Goal: Task Accomplishment & Management: Manage account settings

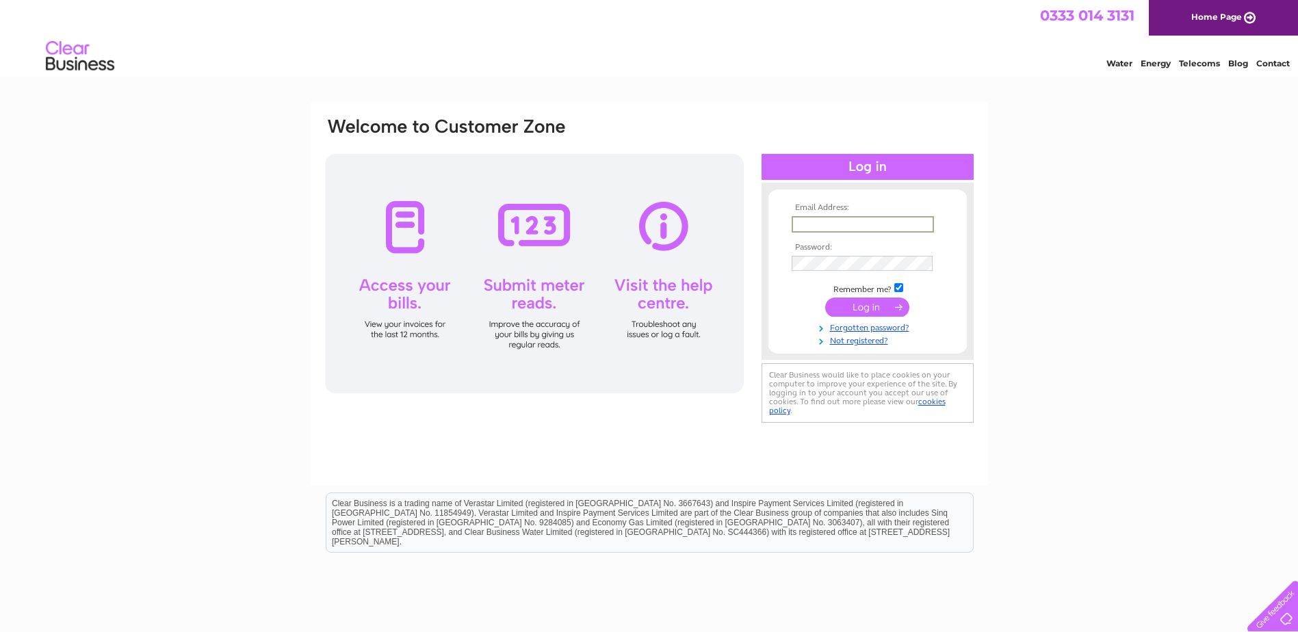
click at [879, 230] on input "text" at bounding box center [863, 224] width 142 height 16
type input "office@handkestate.co.uk"
drag, startPoint x: 1137, startPoint y: 307, endPoint x: 860, endPoint y: 306, distance: 277.2
click at [1137, 307] on div "Email Address: office@handkestate.co.uk Password: Forgotten password?" at bounding box center [649, 411] width 1298 height 617
click at [825, 298] on input "submit" at bounding box center [867, 307] width 84 height 19
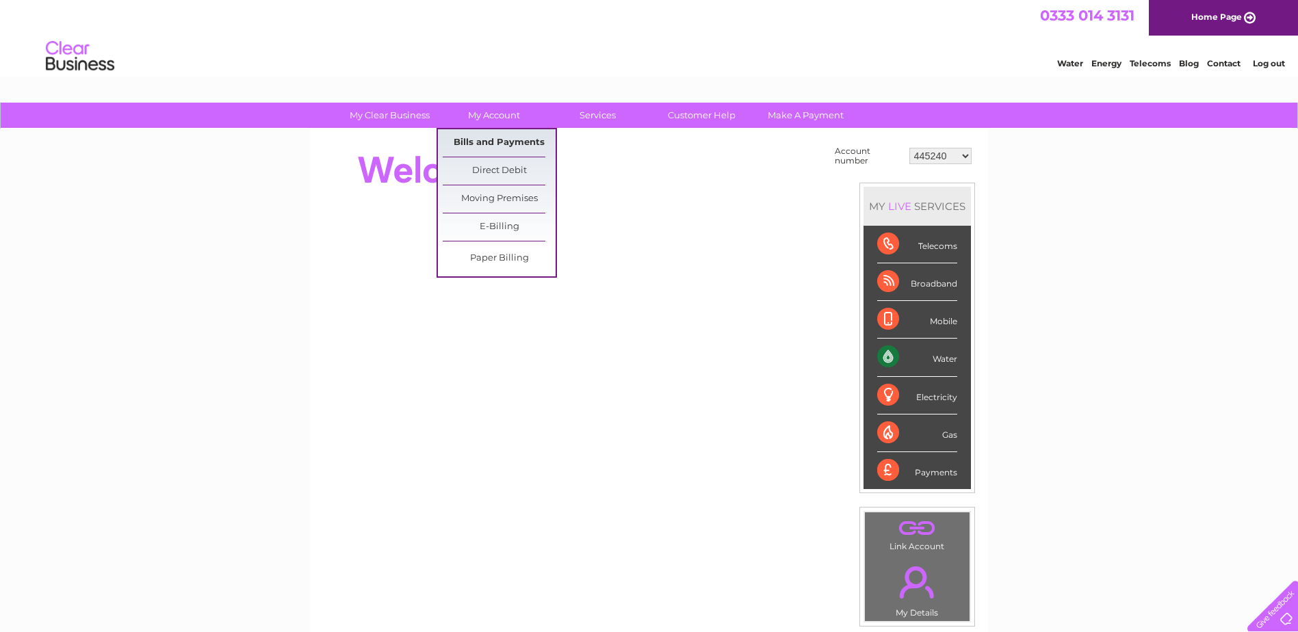
click at [492, 141] on link "Bills and Payments" at bounding box center [499, 142] width 113 height 27
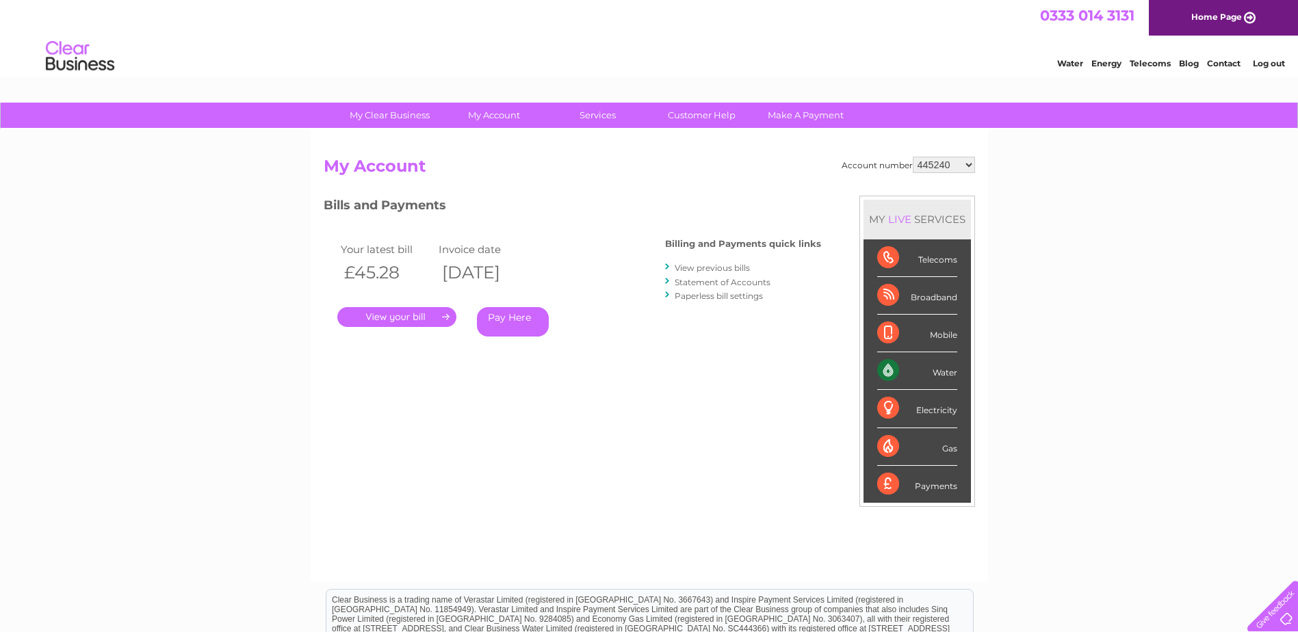
click at [426, 314] on link "." at bounding box center [396, 317] width 119 height 20
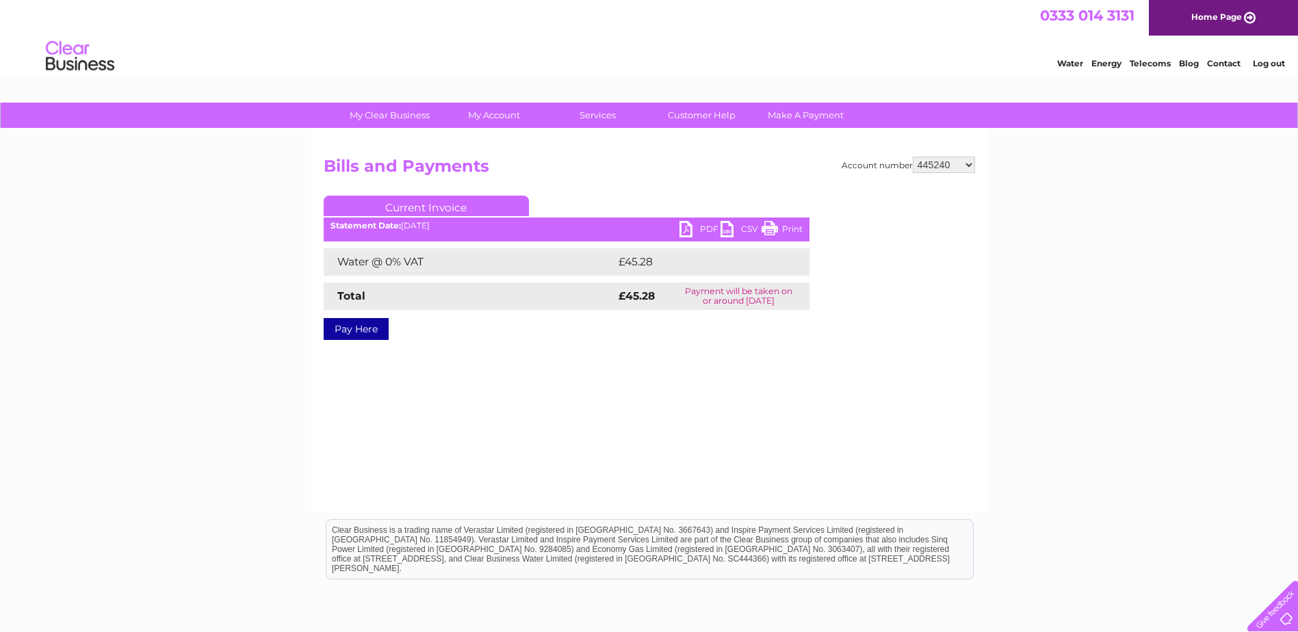
click at [693, 231] on link "PDF" at bounding box center [700, 231] width 41 height 20
